Goal: Task Accomplishment & Management: Manage account settings

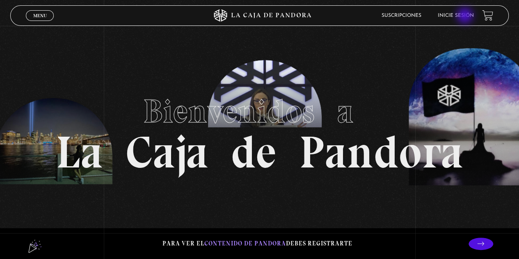
click at [466, 14] on link "Inicie sesión" at bounding box center [456, 15] width 36 height 5
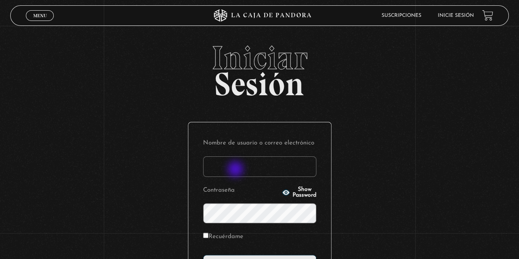
click at [236, 170] on input "Nombre de usuario o correo electrónico" at bounding box center [259, 166] width 113 height 21
type input "jhernandeza18@gmail.com"
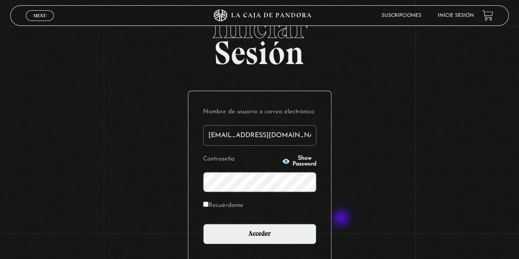
scroll to position [82, 0]
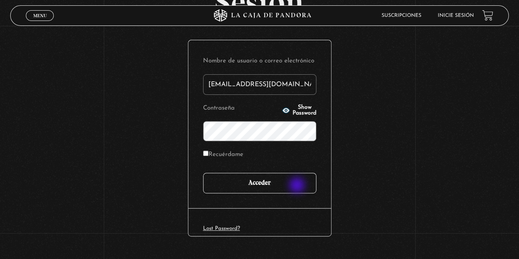
click at [298, 186] on input "Acceder" at bounding box center [259, 183] width 113 height 21
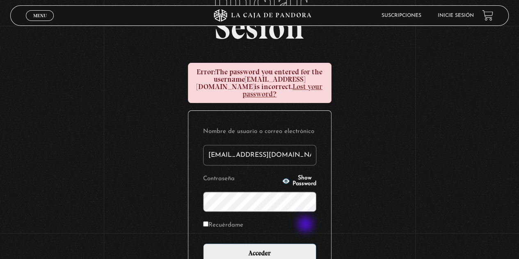
scroll to position [82, 0]
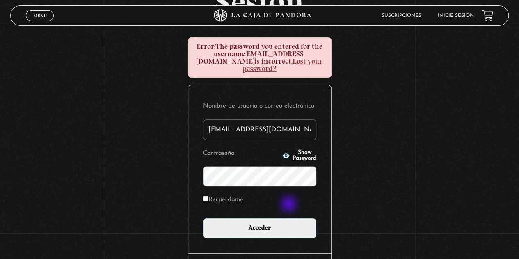
click at [290, 208] on form "Nombre de usuario o correo electrónico [EMAIL_ADDRESS][DOMAIN_NAME] Contraseña …" at bounding box center [259, 169] width 113 height 138
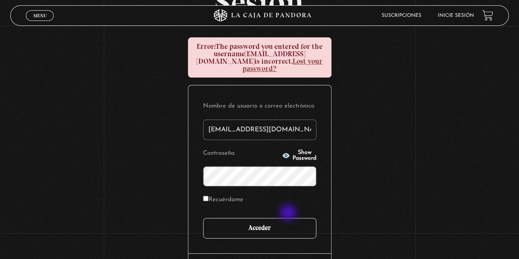
click at [289, 218] on input "Acceder" at bounding box center [259, 228] width 113 height 21
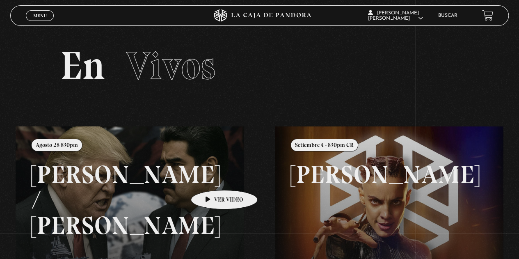
click at [211, 178] on link at bounding box center [275, 255] width 519 height 259
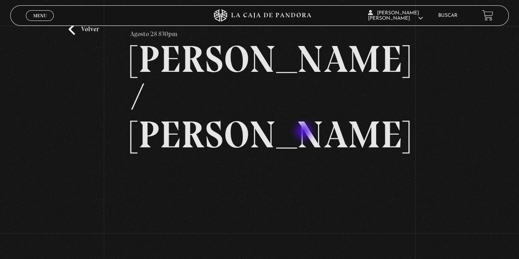
scroll to position [41, 0]
